Goal: Check status: Check status

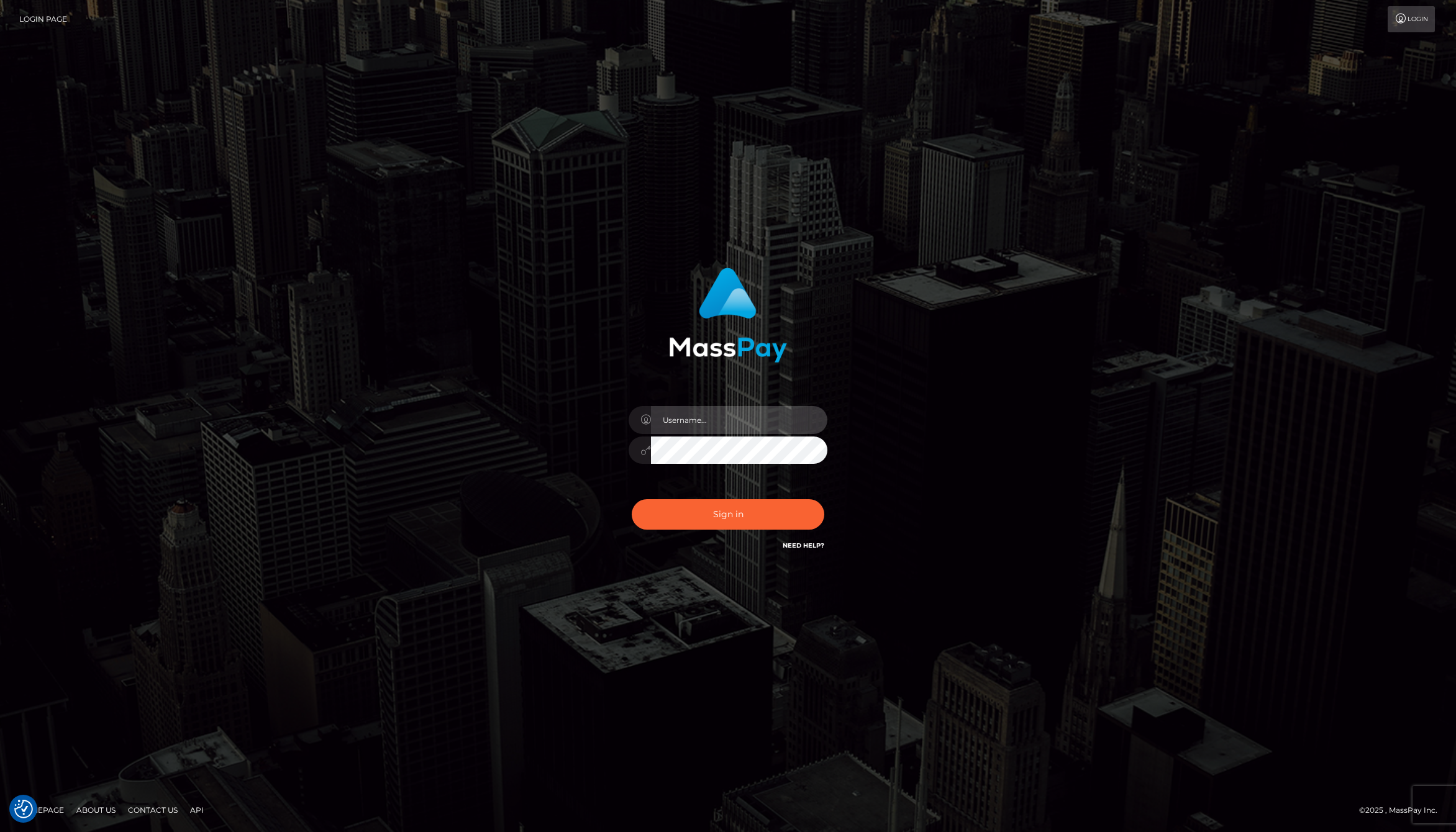
click at [735, 412] on input "text" at bounding box center [738, 419] width 176 height 28
type input "[PERSON_NAME].whop"
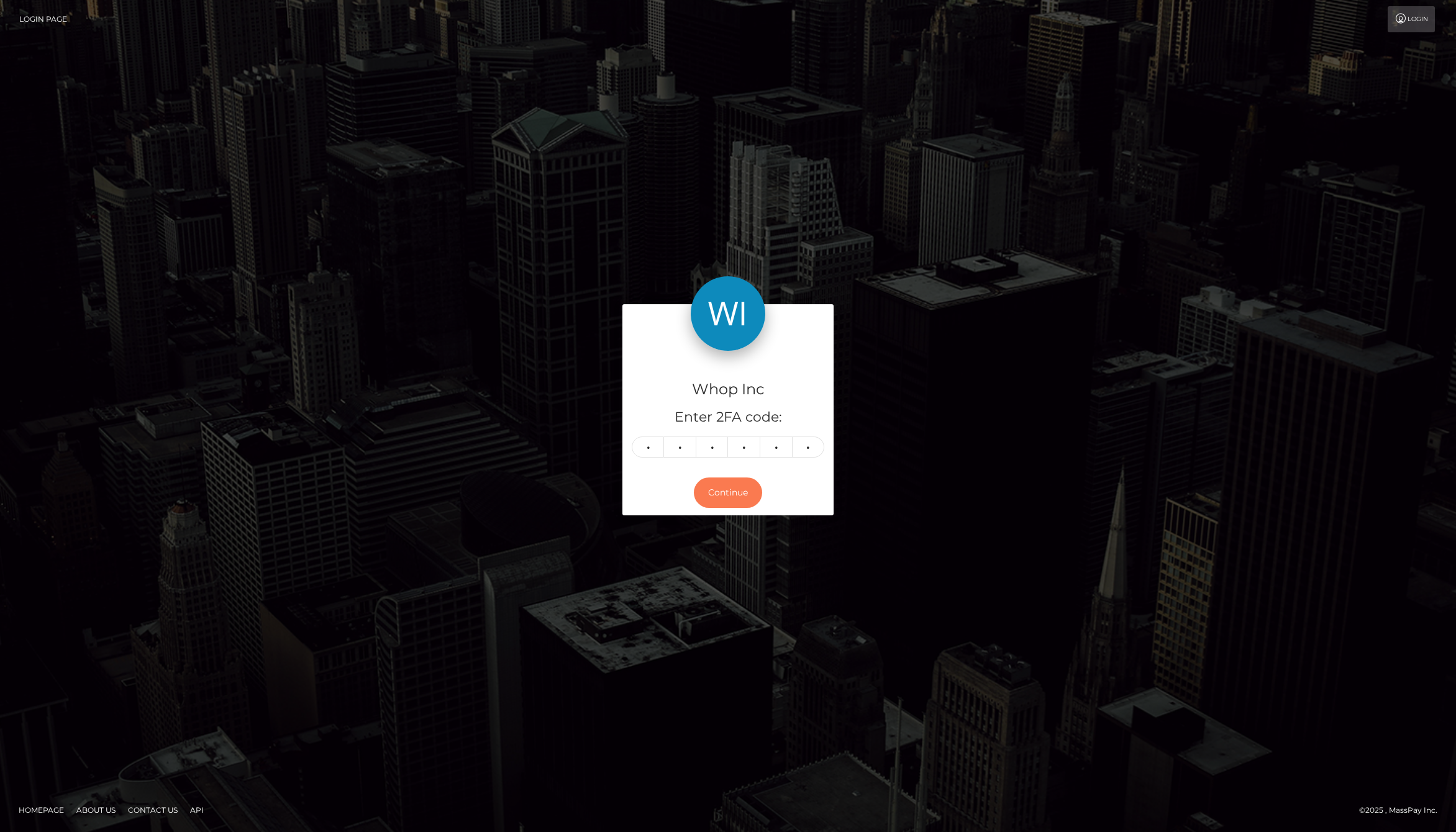
click at [743, 493] on button "Continue" at bounding box center [728, 493] width 68 height 30
click at [718, 495] on button "Continue" at bounding box center [728, 493] width 68 height 30
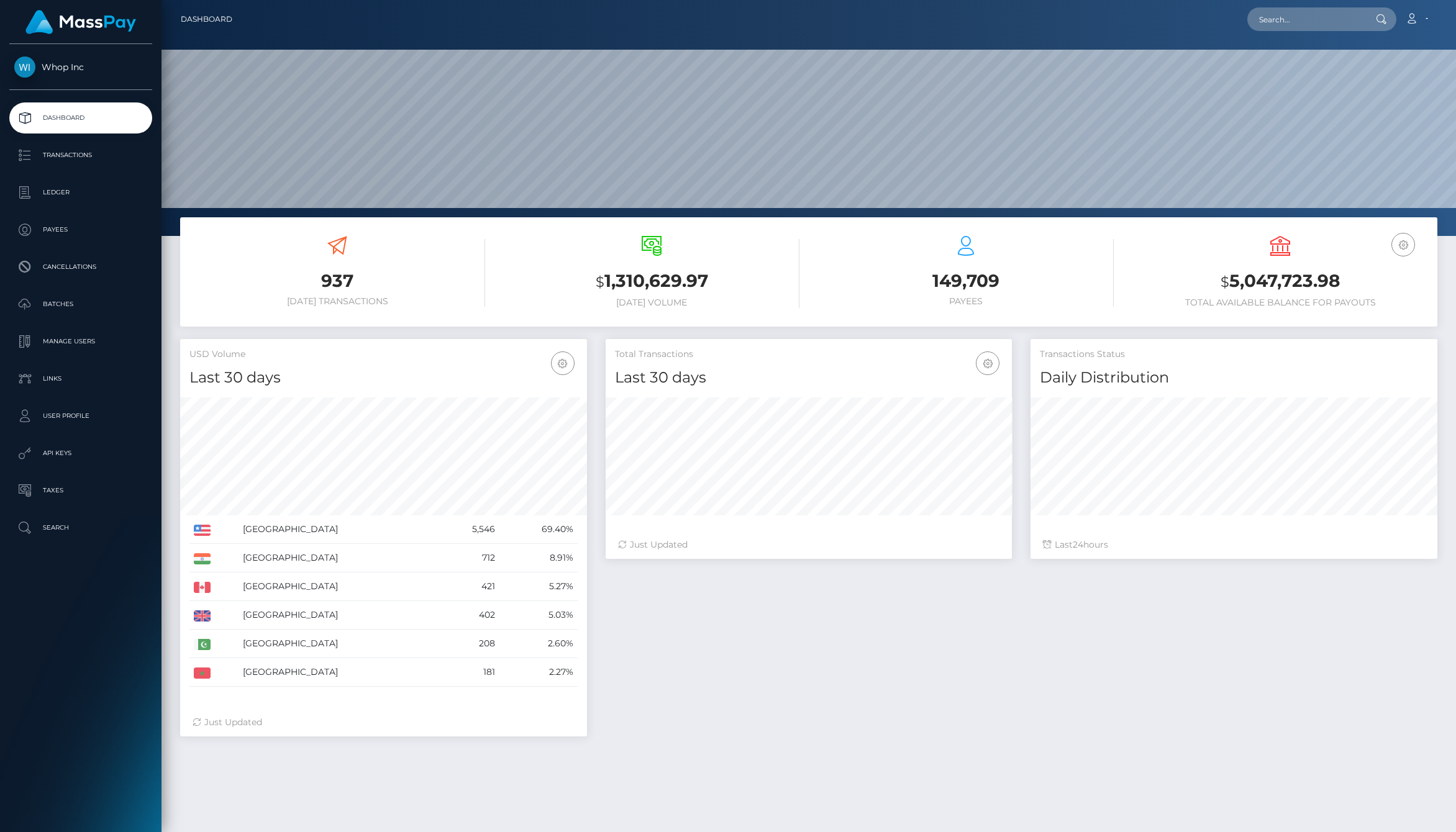
scroll to position [220, 407]
drag, startPoint x: 1207, startPoint y: 282, endPoint x: 1388, endPoint y: 302, distance: 182.1
click at [1388, 302] on div "EUR Balance USD Balance $ 5,047,723.98 Total Available Balance for Payouts" at bounding box center [1281, 272] width 296 height 72
click at [1388, 302] on h6 "Total Available Balance for Payouts" at bounding box center [1281, 302] width 296 height 11
drag, startPoint x: 1294, startPoint y: 302, endPoint x: 1165, endPoint y: 283, distance: 130.4
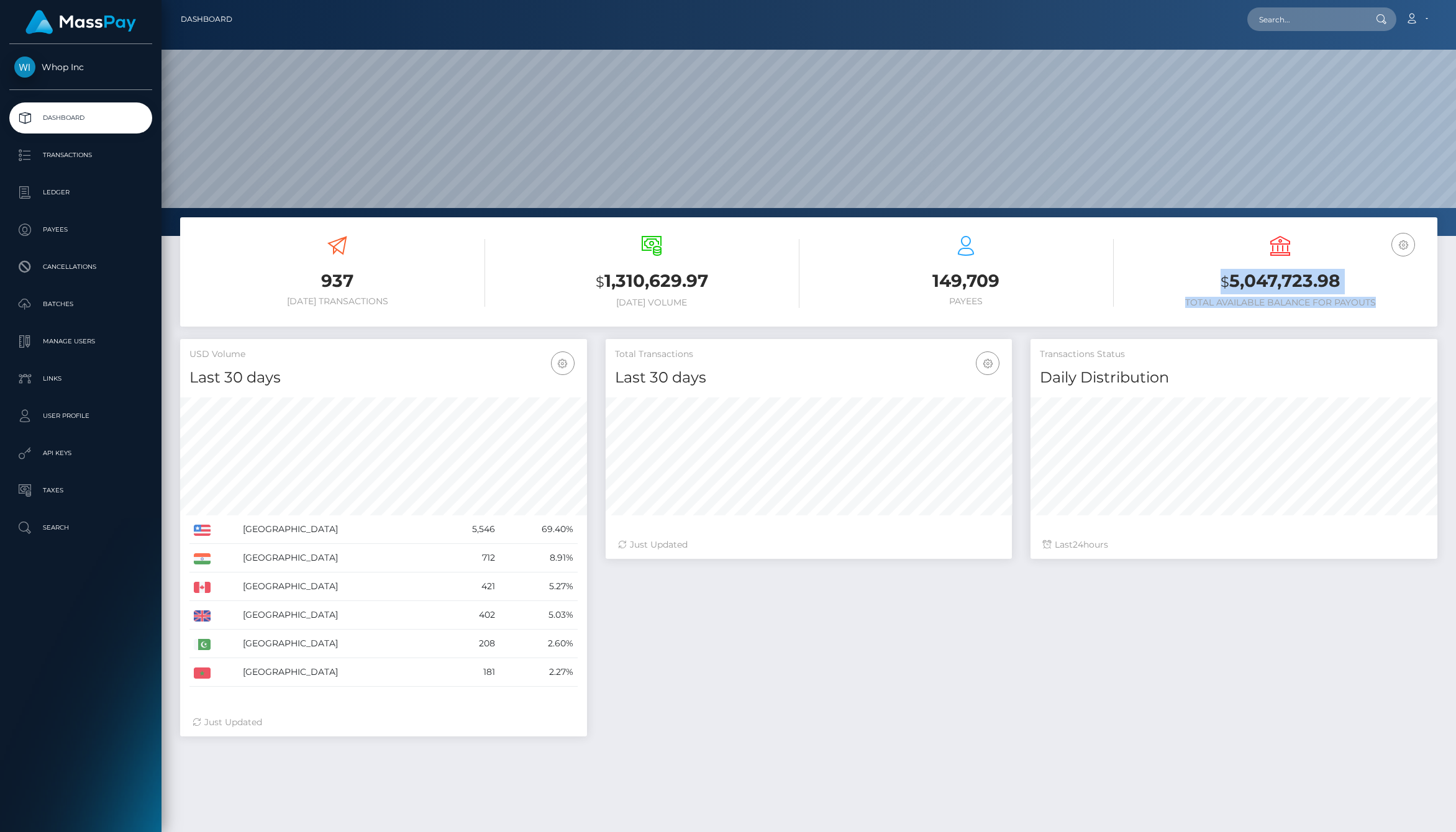
click at [1165, 283] on div "EUR Balance USD Balance $ 5,047,723.98 Total Available Balance for Payouts" at bounding box center [1281, 272] width 296 height 72
click at [1165, 283] on h3 "$ 5,047,723.98" at bounding box center [1281, 282] width 296 height 25
drag, startPoint x: 1165, startPoint y: 283, endPoint x: 1385, endPoint y: 313, distance: 222.0
click at [1385, 313] on div "EUR Balance USD Balance $ 5,047,723.98 Total Available Balance for Payouts" at bounding box center [1281, 273] width 296 height 94
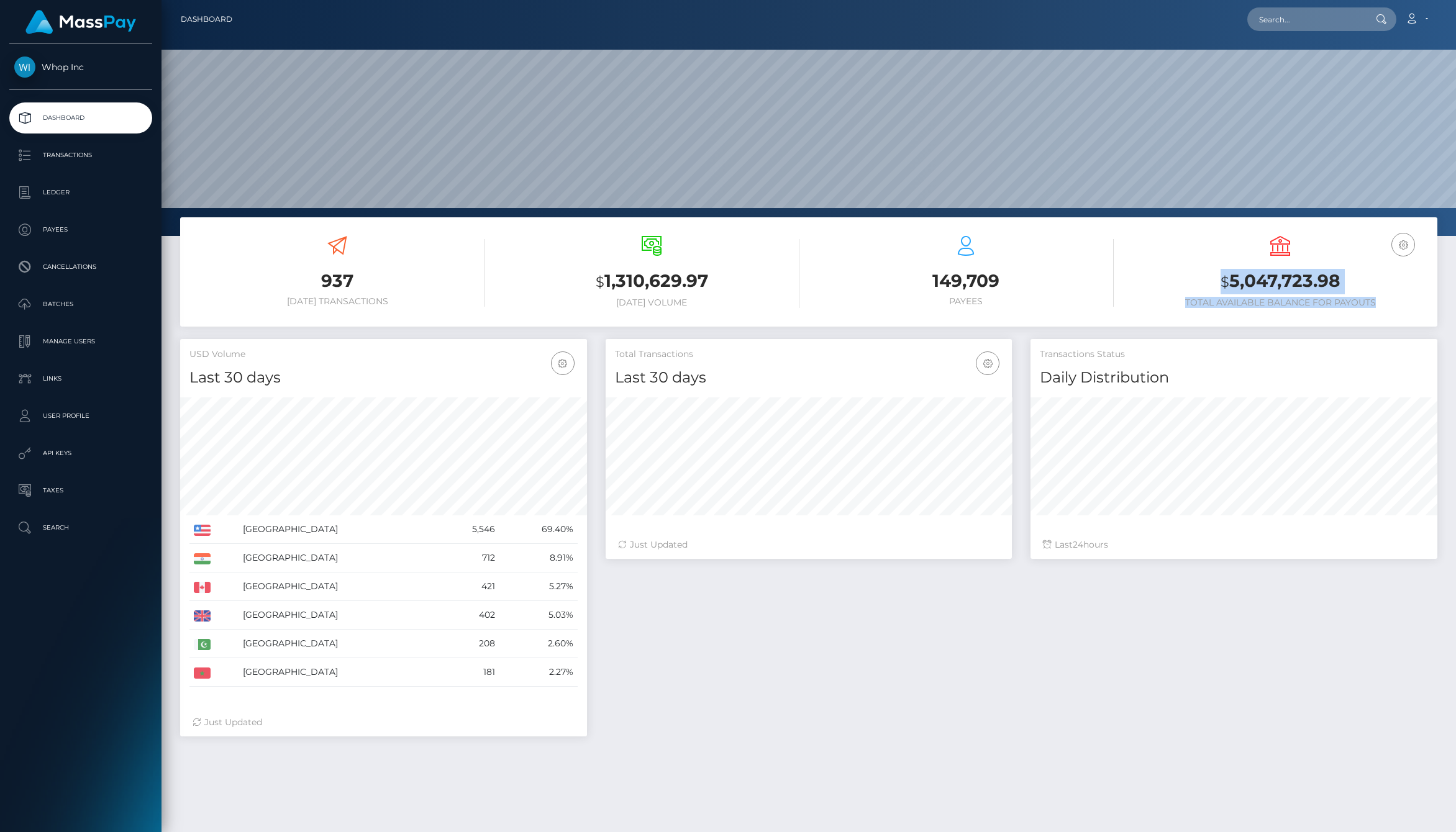
drag, startPoint x: 1393, startPoint y: 307, endPoint x: 1178, endPoint y: 277, distance: 217.1
click at [1178, 277] on div "EUR Balance USD Balance $ 5,047,723.98 Total Available Balance for Payouts" at bounding box center [1281, 272] width 296 height 72
click at [1178, 277] on h3 "$ 5,047,723.98" at bounding box center [1281, 282] width 296 height 25
drag, startPoint x: 1178, startPoint y: 277, endPoint x: 1382, endPoint y: 307, distance: 206.2
click at [1382, 307] on div "EUR Balance USD Balance $ 5,047,723.98 Total Available Balance for Payouts" at bounding box center [1281, 272] width 296 height 72
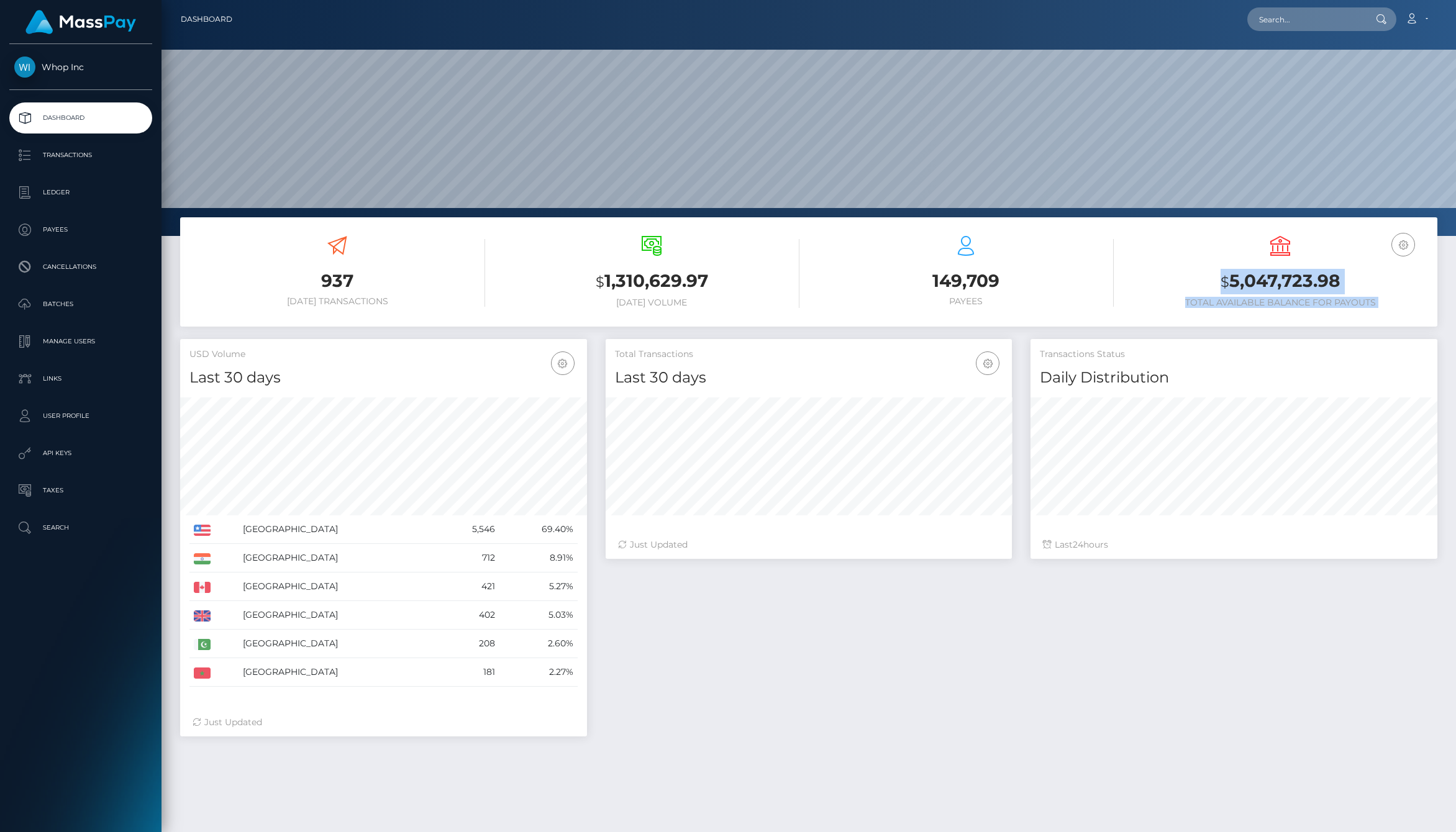
click at [1382, 307] on h6 "Total Available Balance for Payouts" at bounding box center [1281, 302] width 296 height 11
drag, startPoint x: 578, startPoint y: 279, endPoint x: 720, endPoint y: 279, distance: 142.0
click at [720, 279] on h3 "$ 1,310,629.97" at bounding box center [652, 282] width 296 height 25
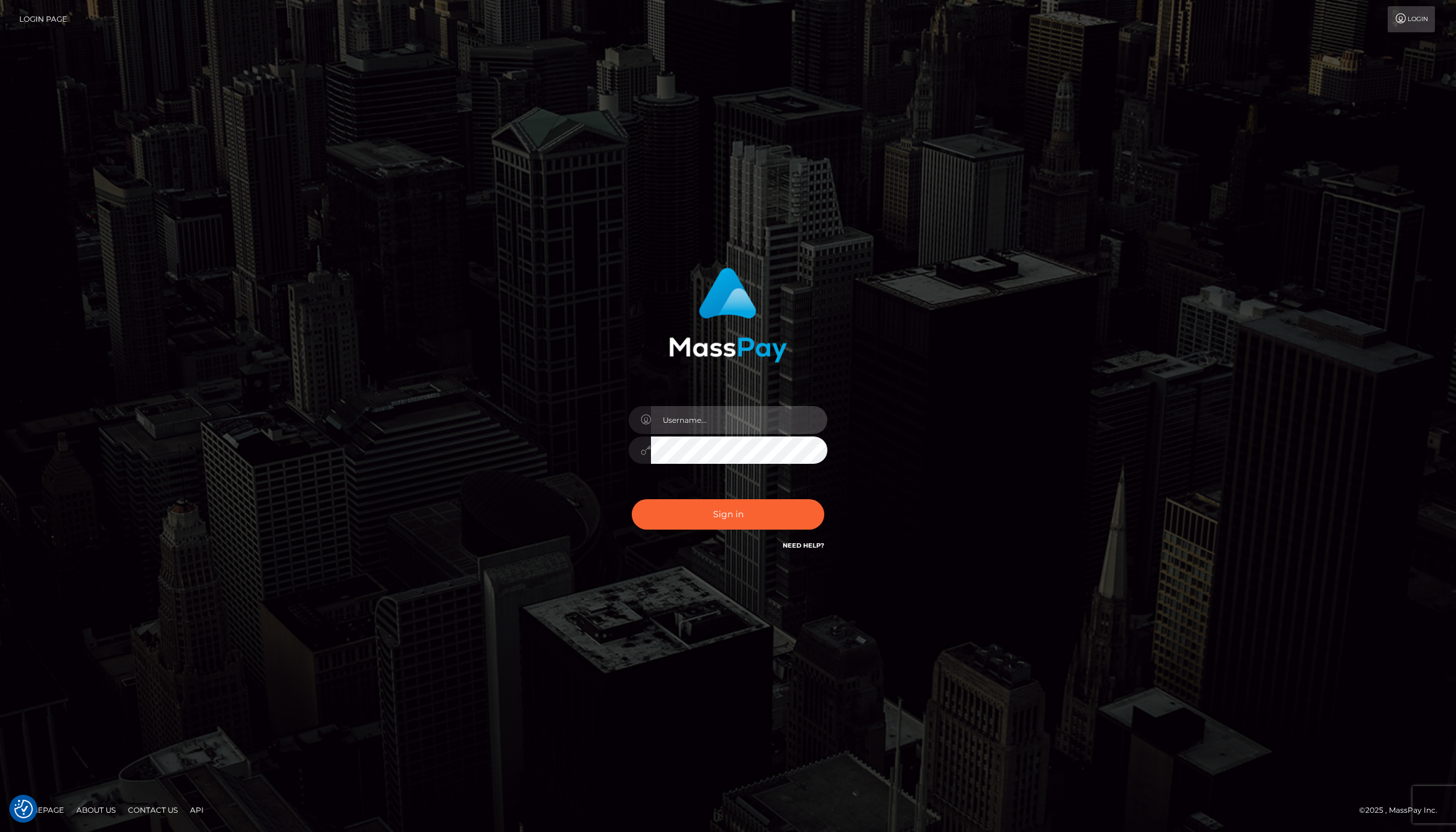
click at [718, 408] on input "text" at bounding box center [738, 419] width 176 height 28
type input "jackson.whop"
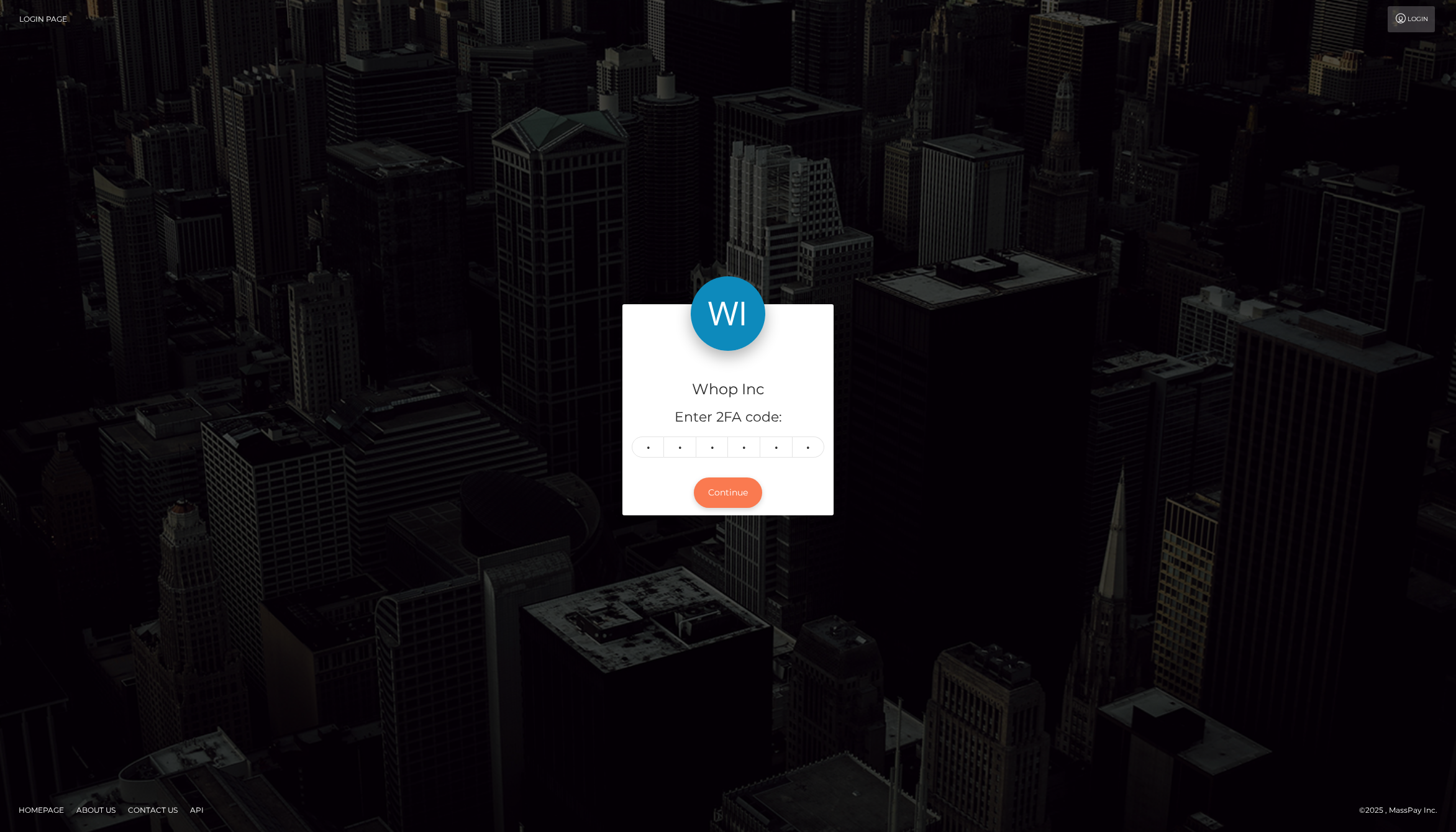
click at [730, 492] on button "Continue" at bounding box center [728, 493] width 68 height 30
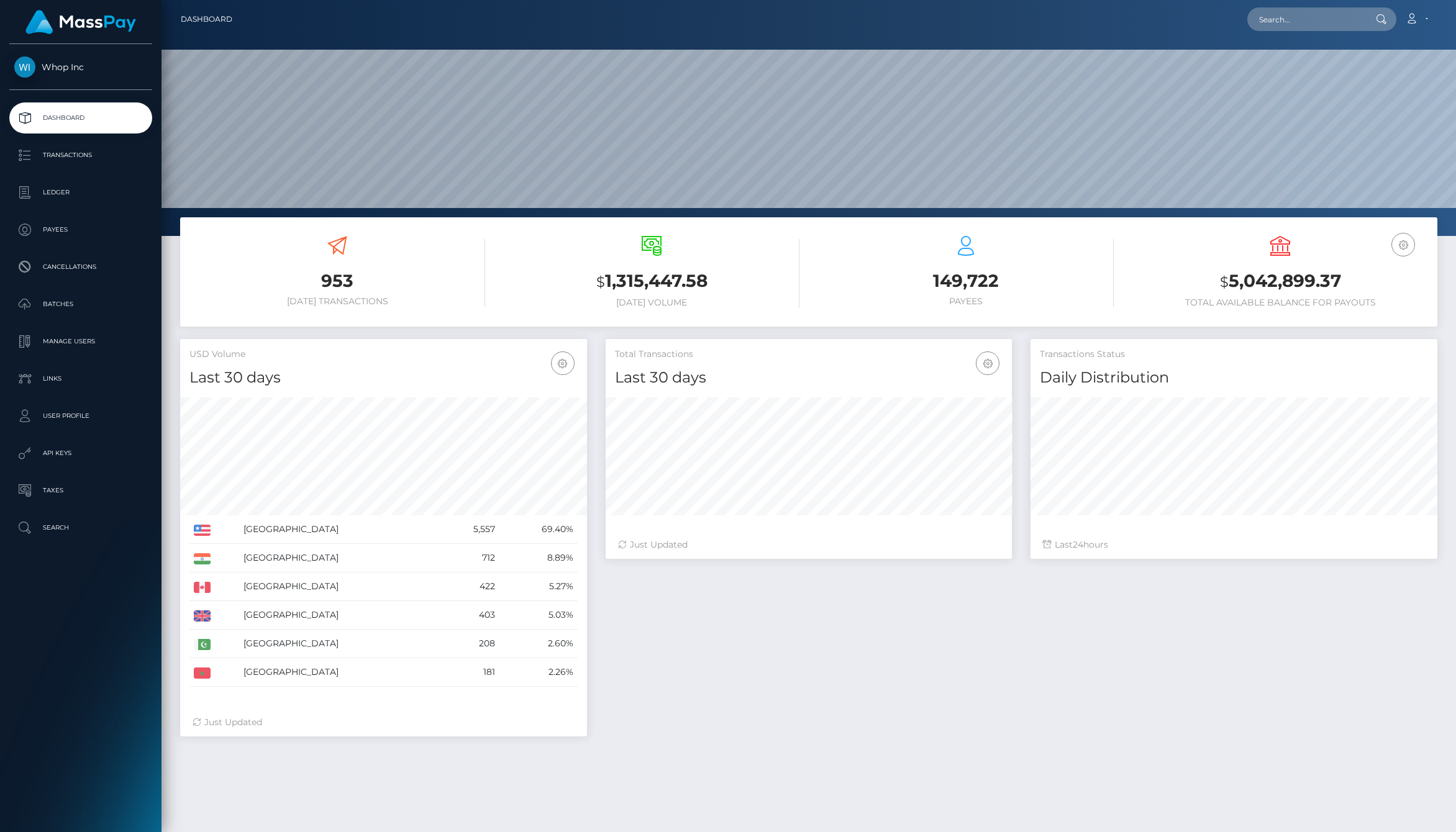
scroll to position [220, 407]
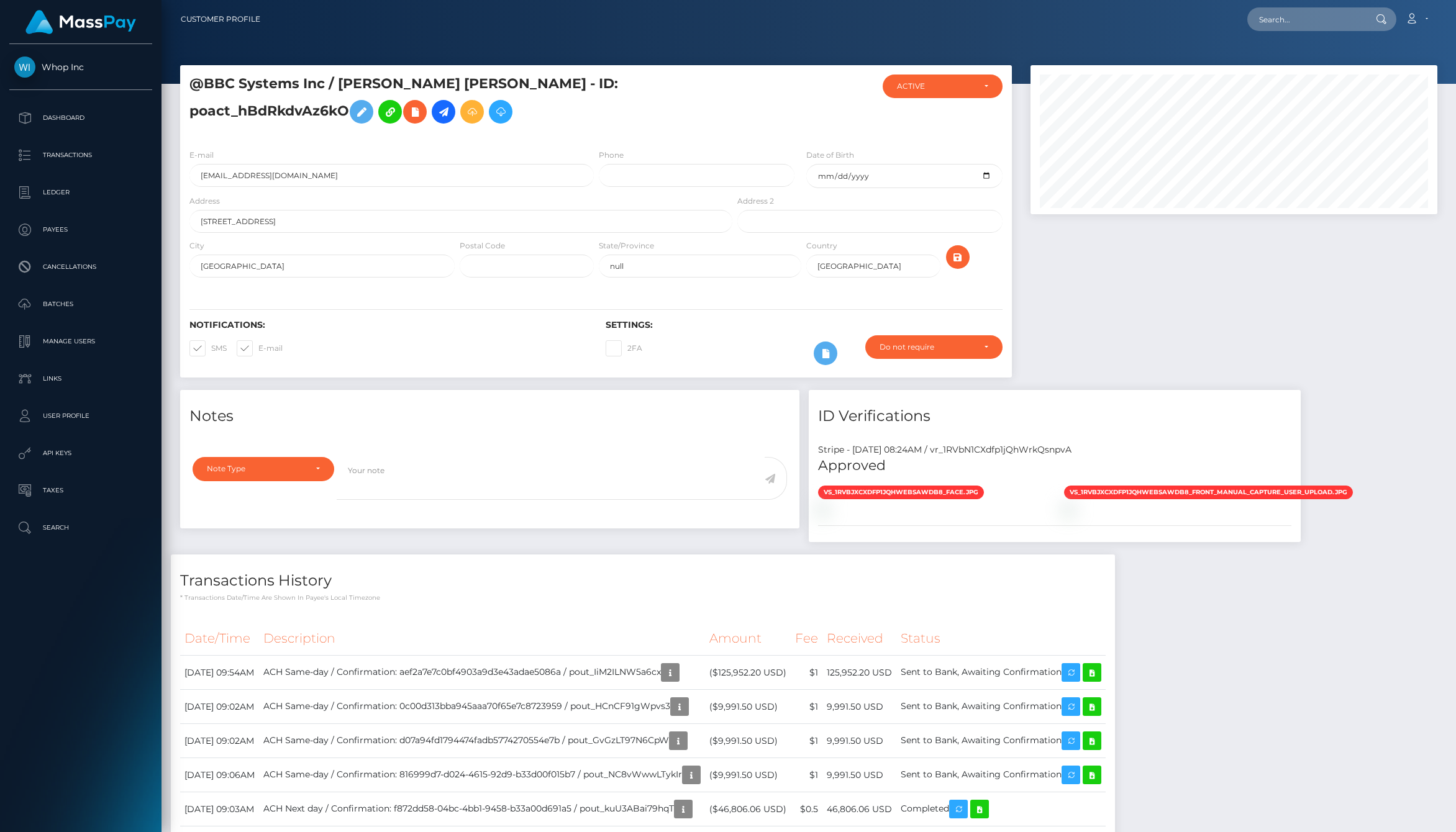
scroll to position [124, 0]
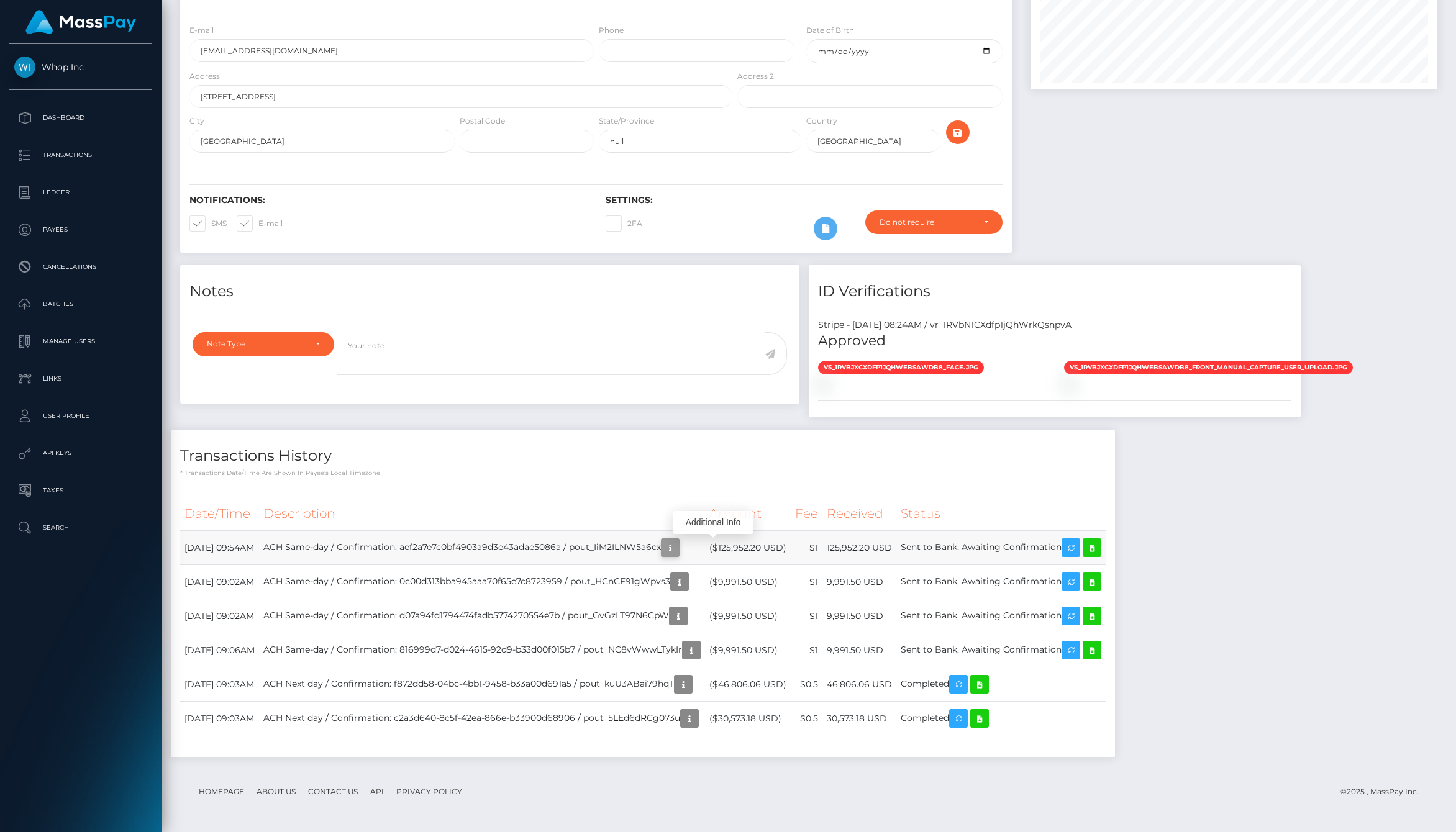
click at [677, 545] on icon "button" at bounding box center [670, 548] width 15 height 16
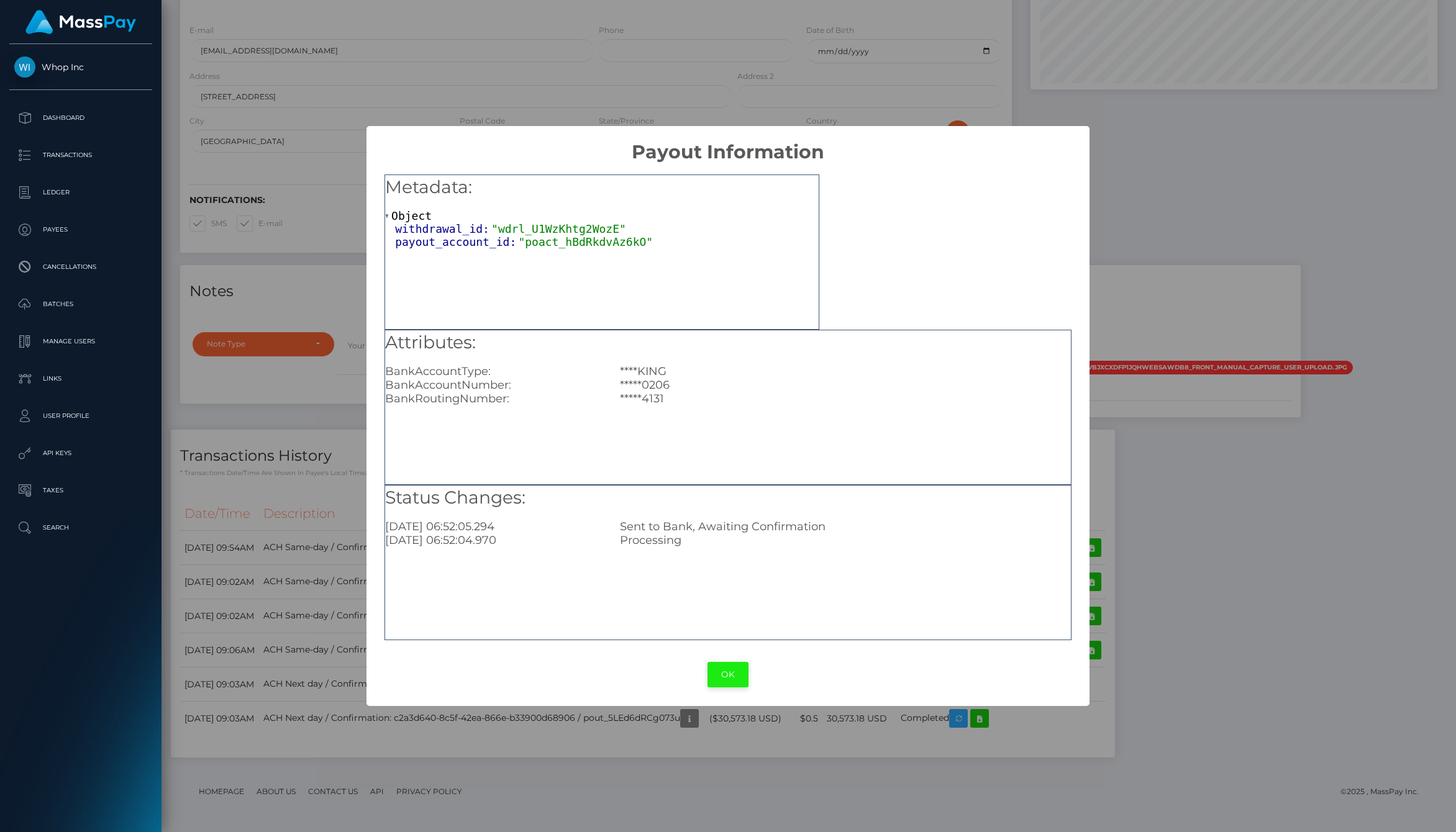
click at [720, 678] on button "OK" at bounding box center [728, 675] width 41 height 25
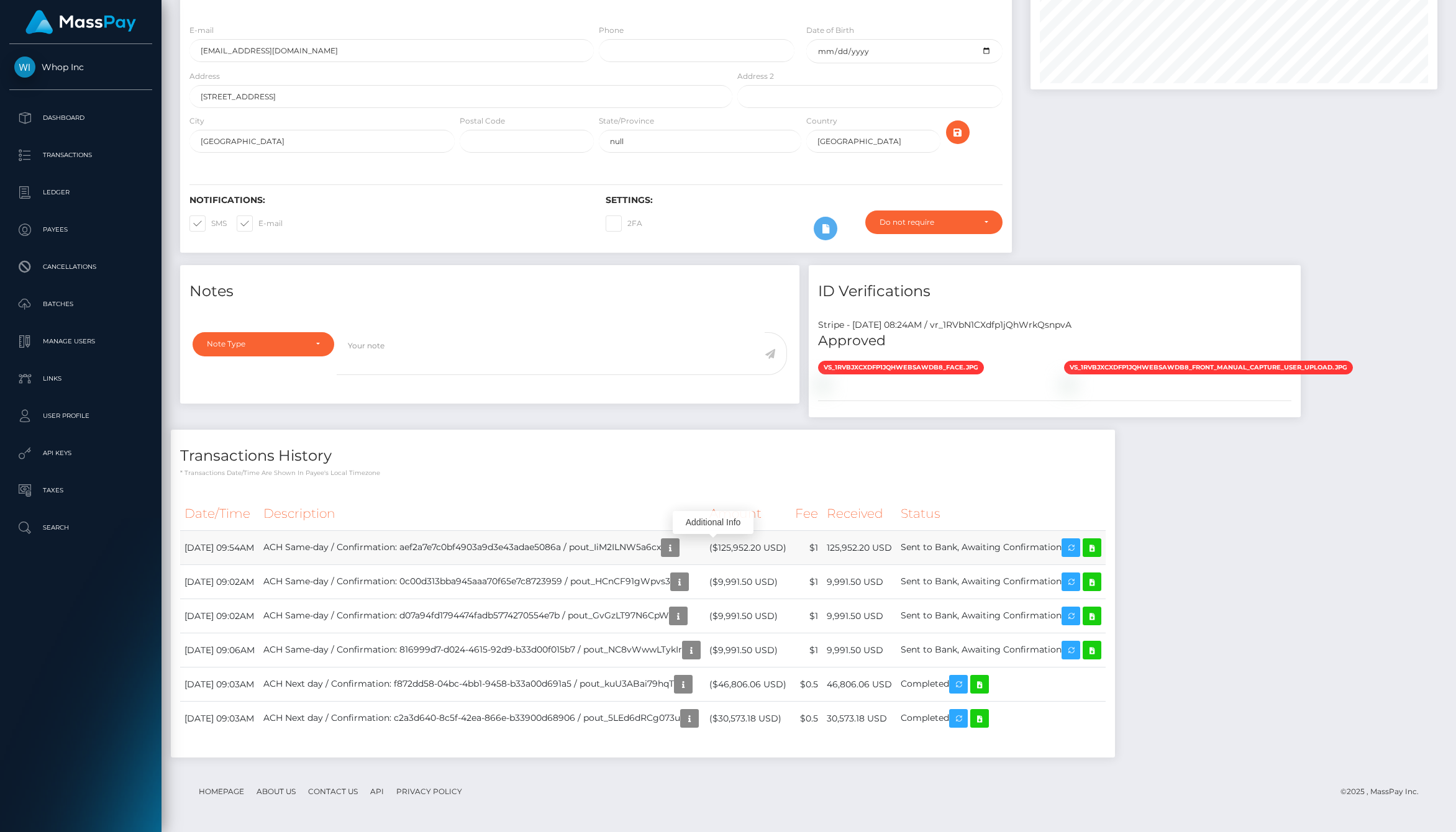
click at [231, 556] on td "[DATE] 09:54AM" at bounding box center [220, 548] width 79 height 34
drag, startPoint x: 299, startPoint y: 554, endPoint x: 838, endPoint y: 554, distance: 539.0
click at [838, 554] on tr "[DATE] 09:54AM ACH Same-day / Confirmation: aef2a7e7c0bf4903a9d3e43adae5086a / …" at bounding box center [643, 548] width 926 height 34
click at [823, 554] on td "$1" at bounding box center [807, 548] width 32 height 34
click at [948, 552] on td "Sent to Bank, Awaiting Confirmation" at bounding box center [1001, 548] width 210 height 34
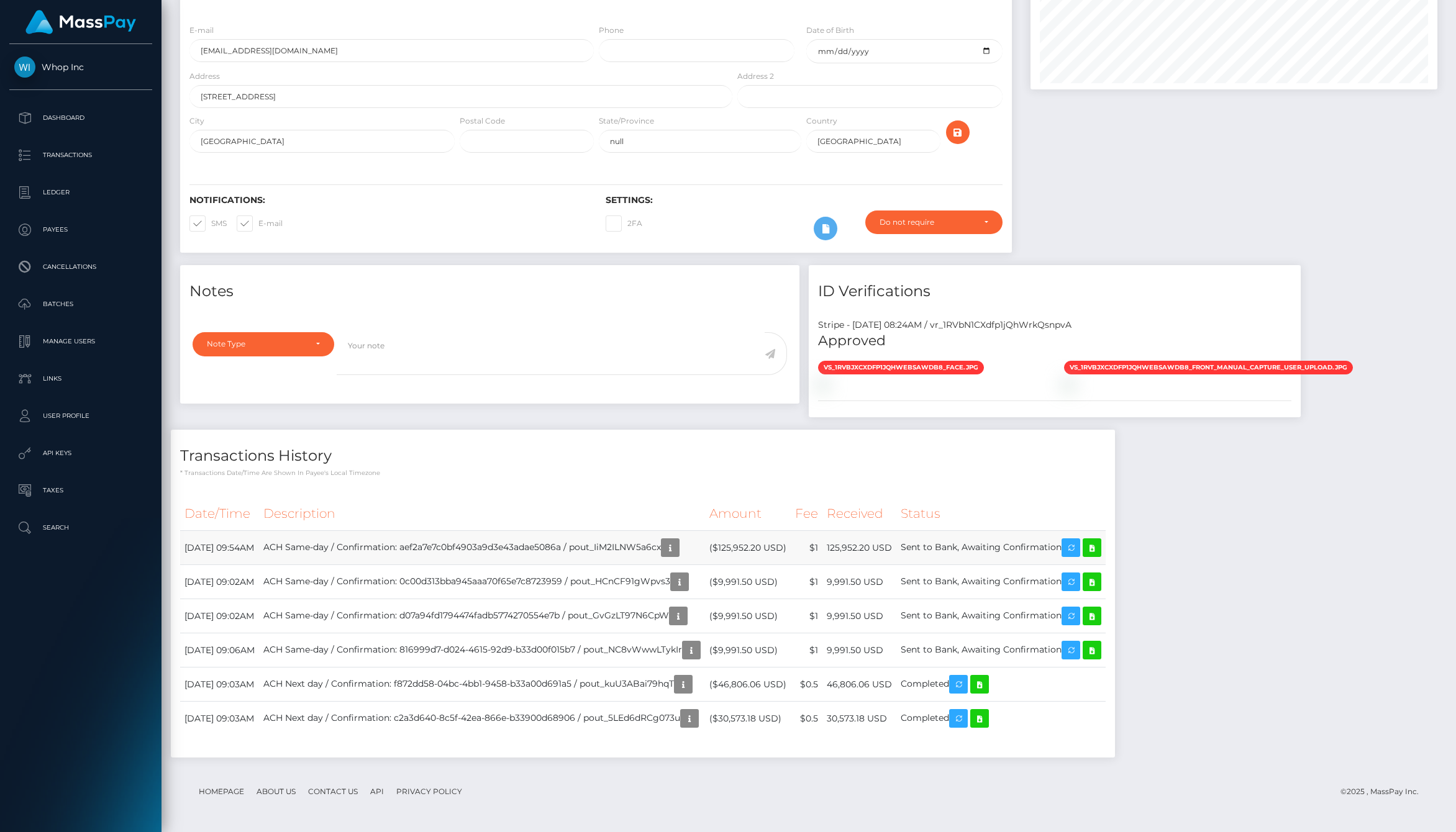
click at [948, 552] on td "Sent to Bank, Awaiting Confirmation" at bounding box center [1001, 548] width 210 height 34
click at [951, 561] on td "Sent to Bank, Awaiting Confirmation" at bounding box center [1001, 548] width 210 height 34
click at [950, 556] on td "Sent to Bank, Awaiting Confirmation" at bounding box center [1001, 548] width 210 height 34
click at [883, 553] on td "125,952.20 USD" at bounding box center [860, 548] width 74 height 34
click at [866, 566] on td "9,991.50 USD" at bounding box center [860, 582] width 74 height 34
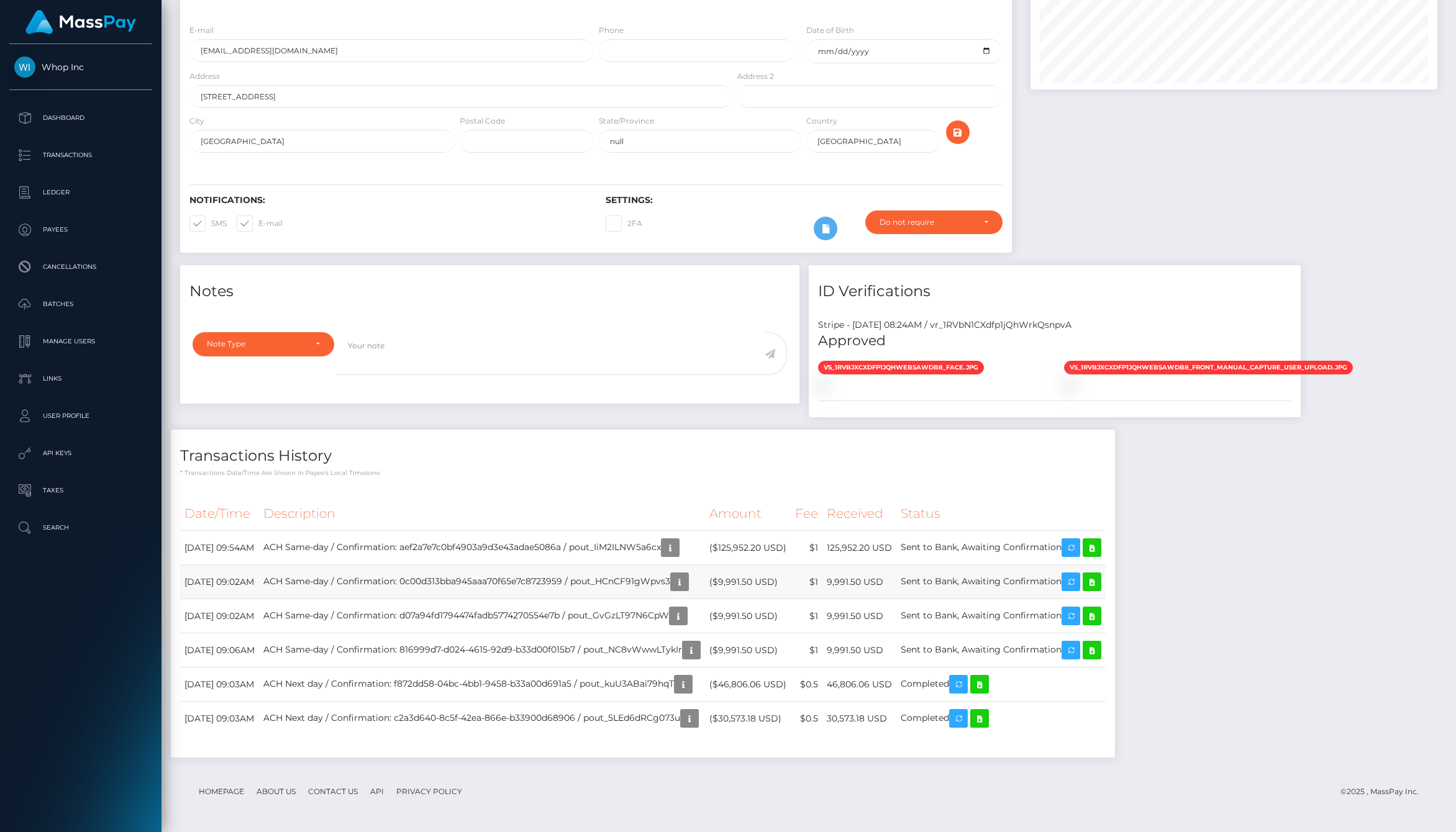
click at [823, 575] on td "$1" at bounding box center [807, 582] width 32 height 34
